Goal: Transaction & Acquisition: Purchase product/service

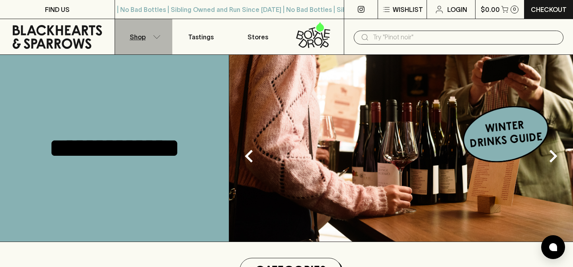
click at [143, 36] on p "Shop" at bounding box center [138, 37] width 16 height 10
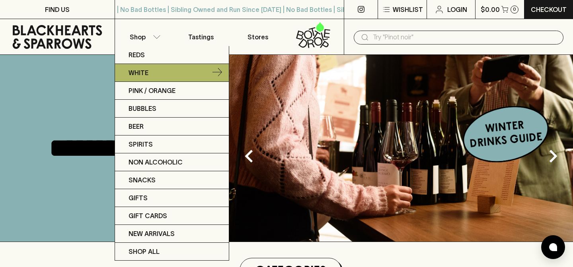
click at [142, 70] on p "White" at bounding box center [139, 73] width 20 height 10
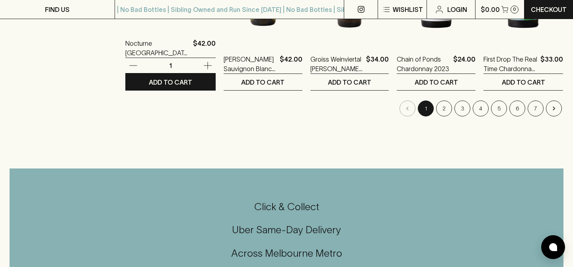
scroll to position [896, 0]
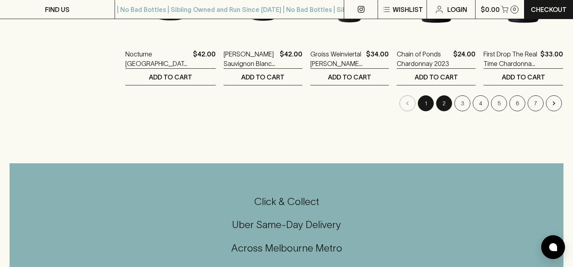
click at [447, 102] on button "2" at bounding box center [444, 103] width 16 height 16
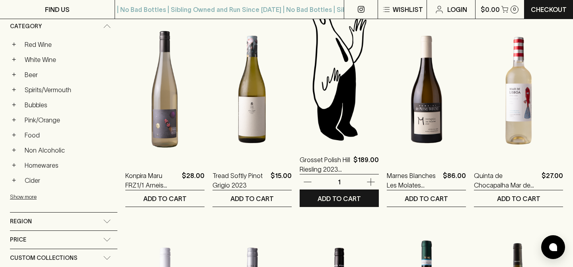
scroll to position [141, 0]
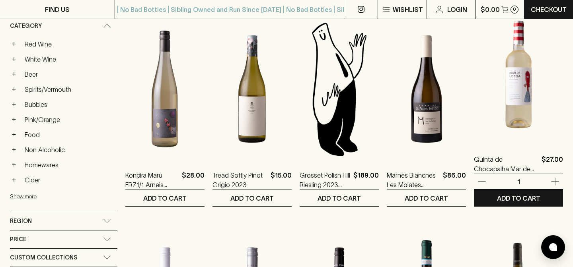
click at [523, 105] on img at bounding box center [518, 73] width 89 height 139
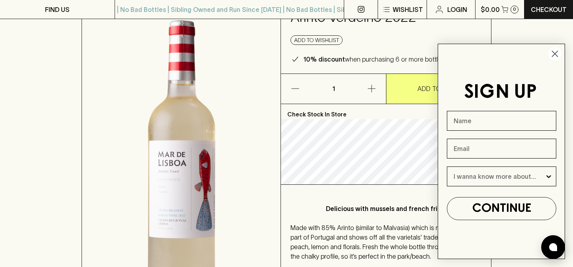
scroll to position [116, 0]
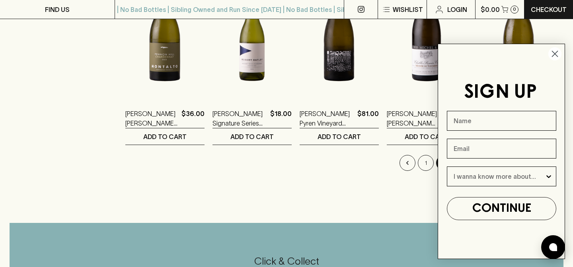
scroll to position [853, 0]
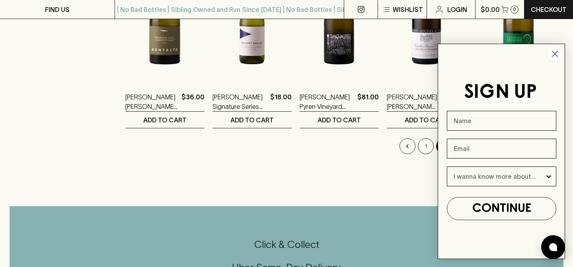
click at [551, 49] on circle "Close dialog" at bounding box center [554, 53] width 13 height 13
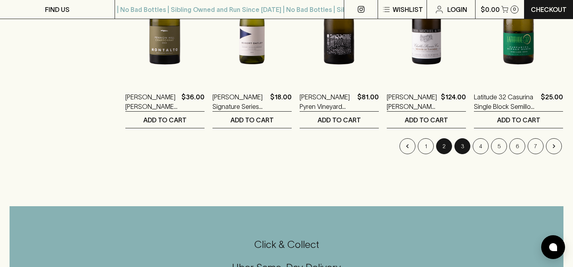
click at [461, 148] on button "3" at bounding box center [462, 146] width 16 height 16
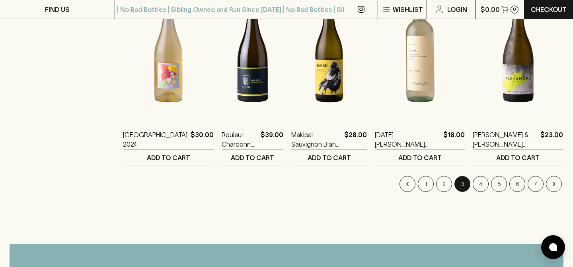
scroll to position [814, 0]
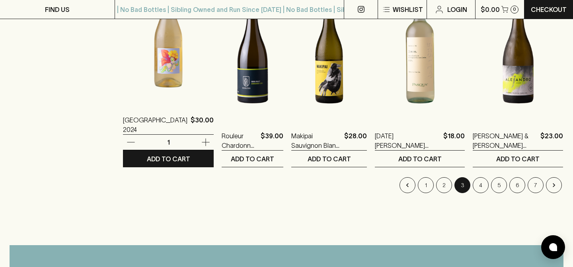
click at [159, 70] on img at bounding box center [168, 33] width 91 height 139
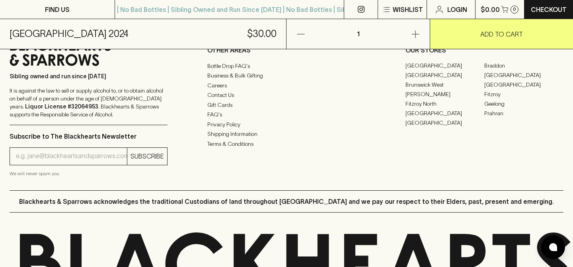
scroll to position [699, 0]
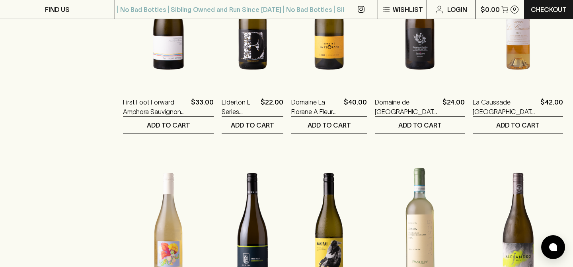
scroll to position [828, 0]
